Goal: Transaction & Acquisition: Purchase product/service

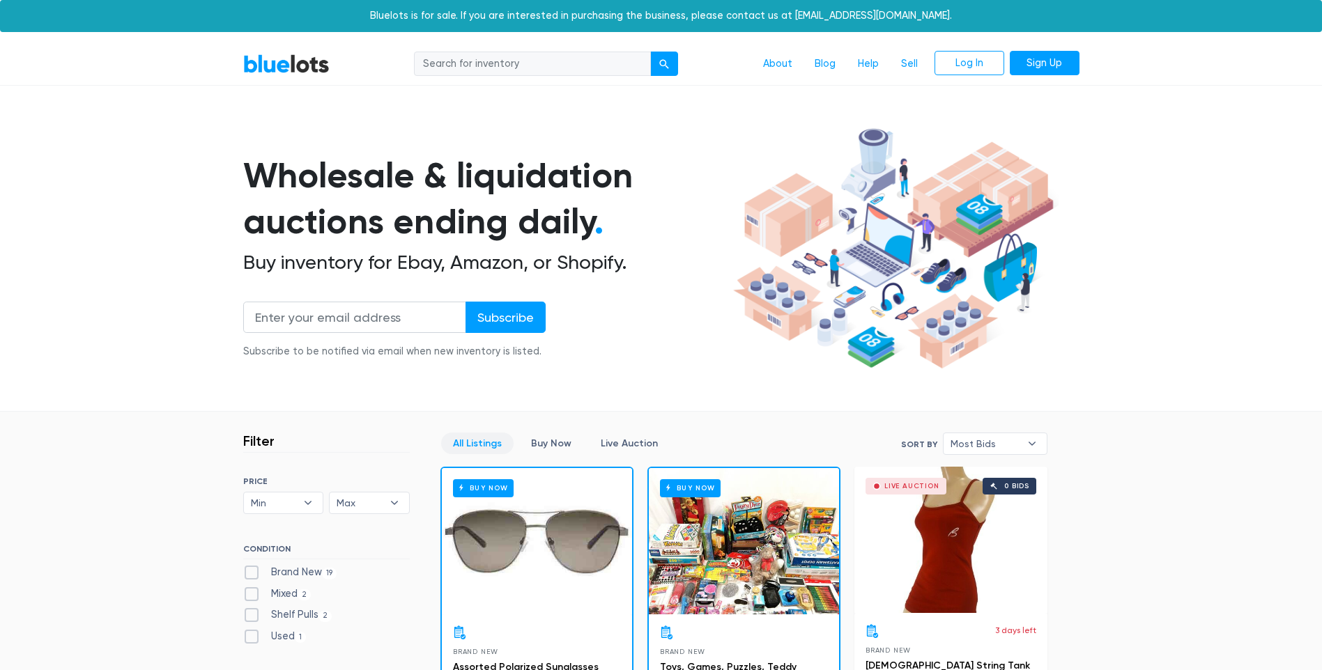
click at [497, 70] on input "search" at bounding box center [532, 64] width 237 height 25
type input "iphone"
click at [650, 52] on button "submit" at bounding box center [664, 64] width 28 height 25
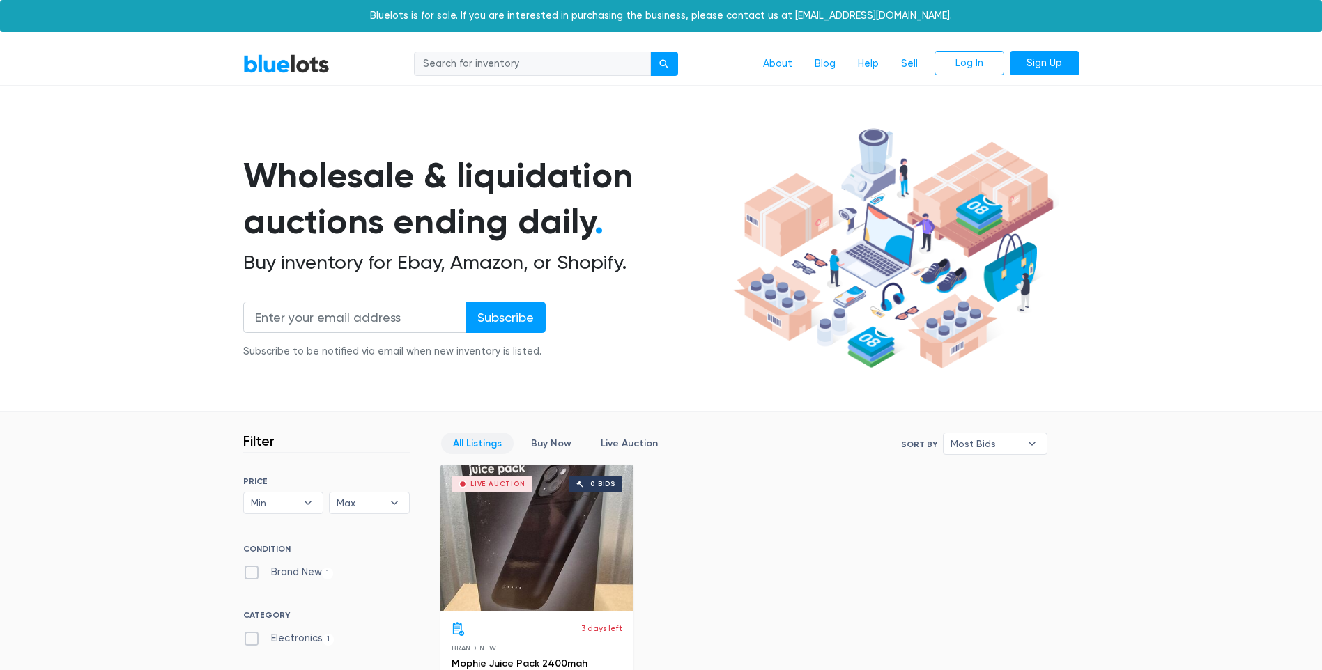
click at [474, 61] on input "search" at bounding box center [532, 64] width 237 height 25
click at [491, 69] on input "search" at bounding box center [532, 64] width 237 height 25
type input "iphone"
click at [665, 61] on div "submit" at bounding box center [664, 64] width 10 height 10
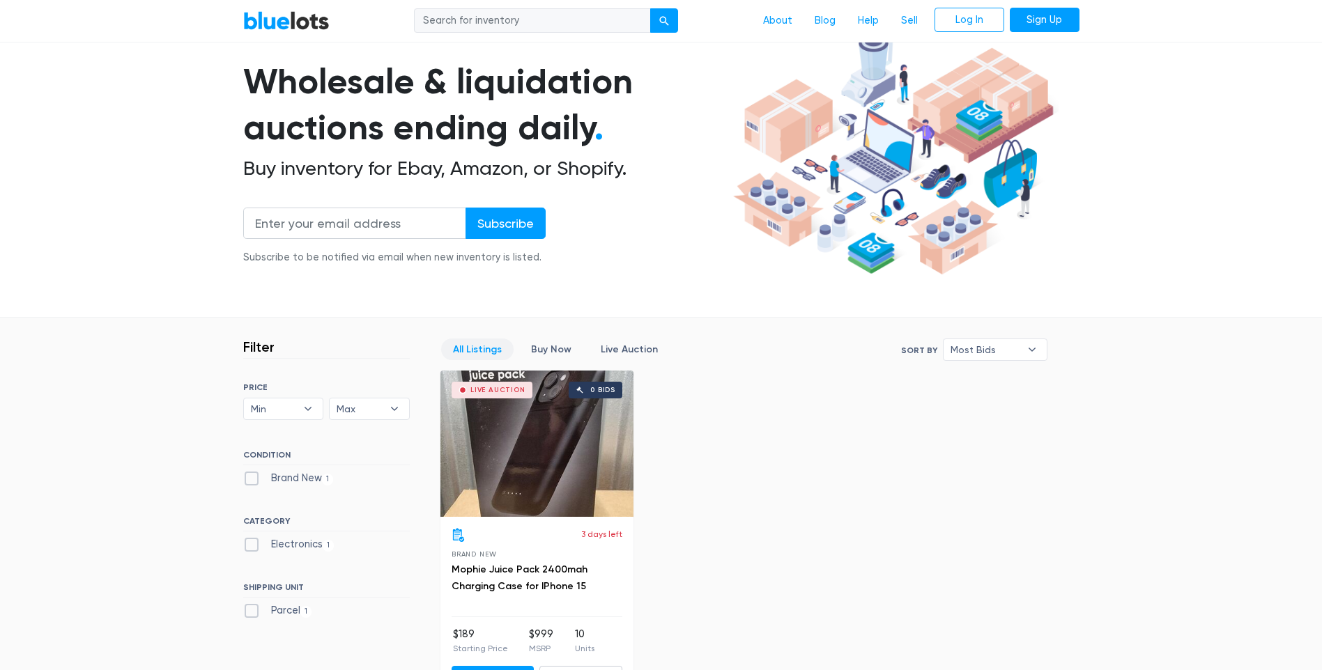
scroll to position [279, 0]
